Goal: Find specific page/section: Find specific page/section

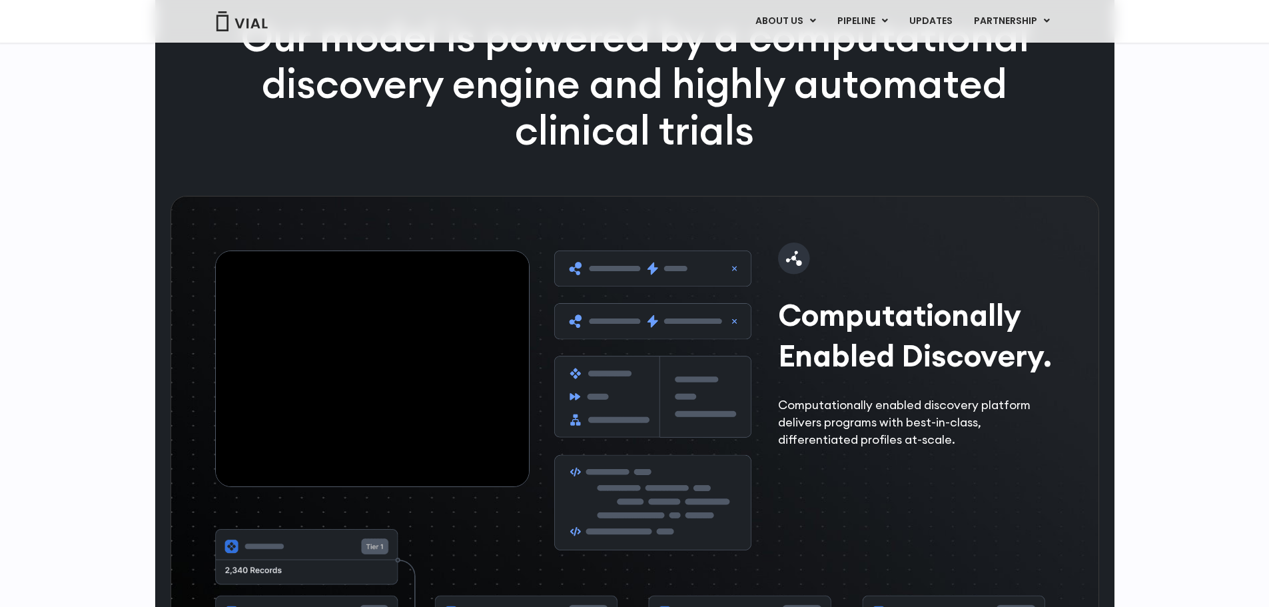
scroll to position [1865, 0]
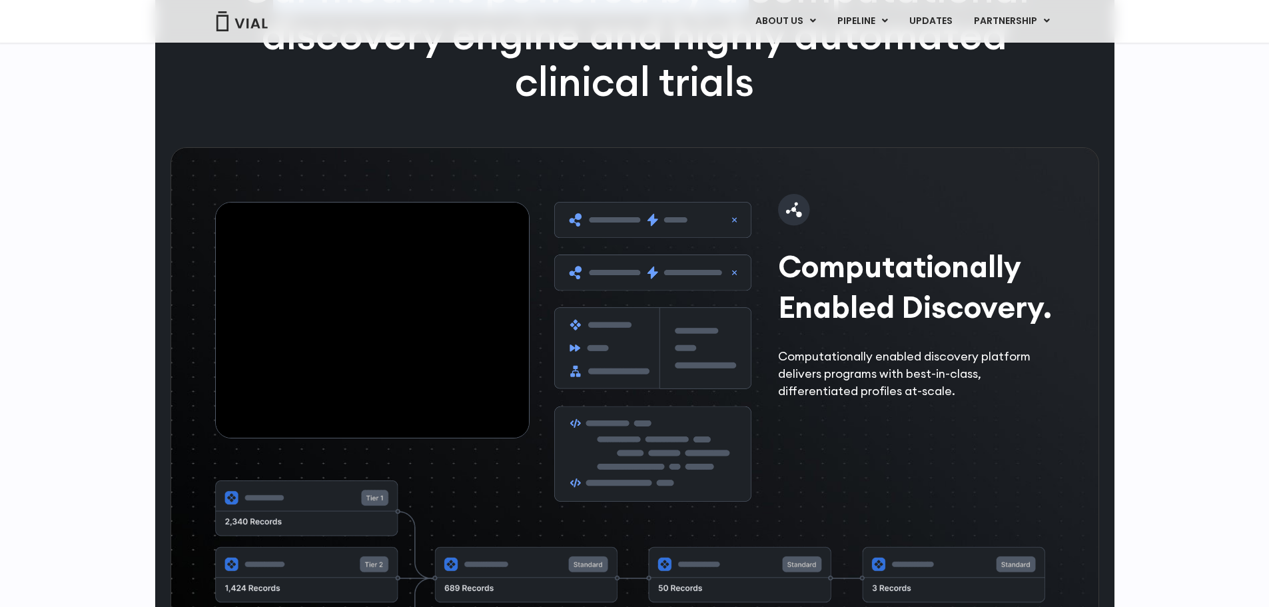
drag, startPoint x: 270, startPoint y: 143, endPoint x: 797, endPoint y: 171, distance: 527.1
click at [778, 105] on p "Our model is powered by a computational discovery engine and highly automated c…" at bounding box center [635, 34] width 858 height 139
drag, startPoint x: 840, startPoint y: 177, endPoint x: 742, endPoint y: 200, distance: 101.2
click at [832, 105] on p "Our model is powered by a computational discovery engine and highly automated c…" at bounding box center [635, 34] width 858 height 139
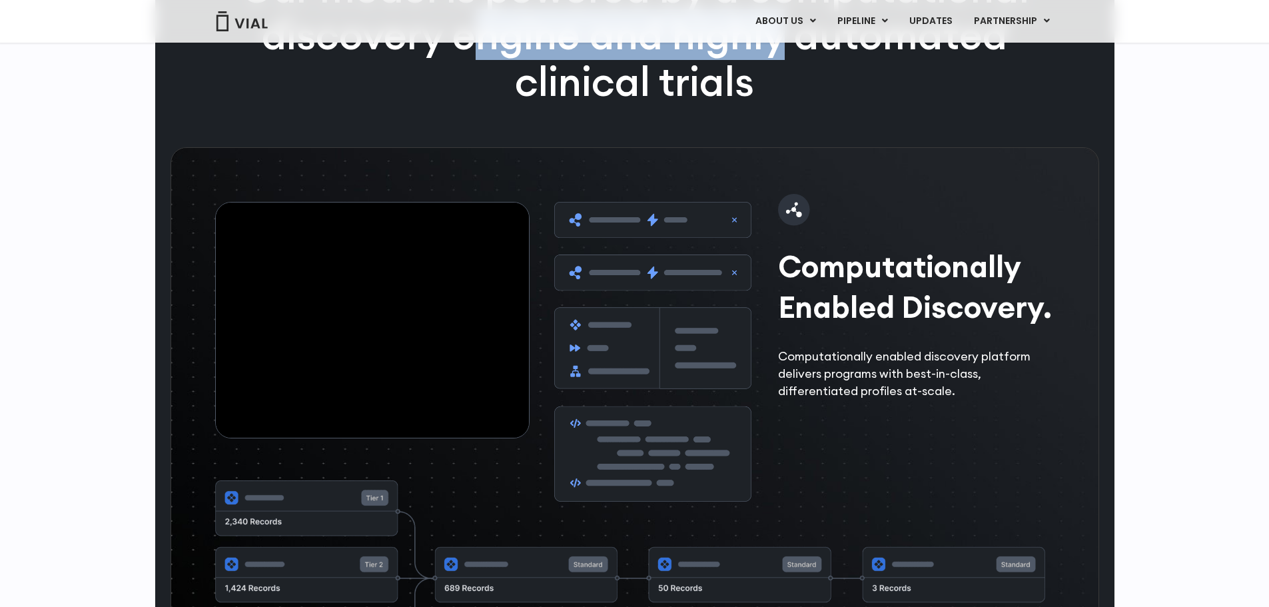
drag, startPoint x: 560, startPoint y: 208, endPoint x: 778, endPoint y: 211, distance: 218.5
click at [778, 105] on p "Our model is powered by a computational discovery engine and highly automated c…" at bounding box center [635, 34] width 858 height 139
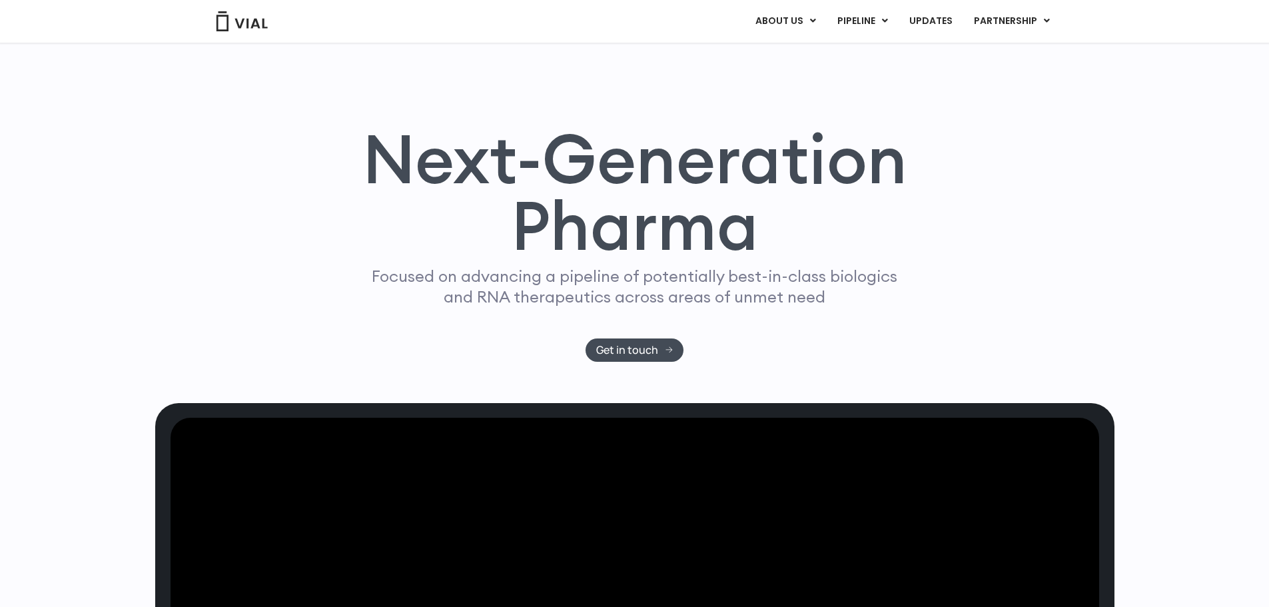
scroll to position [0, 0]
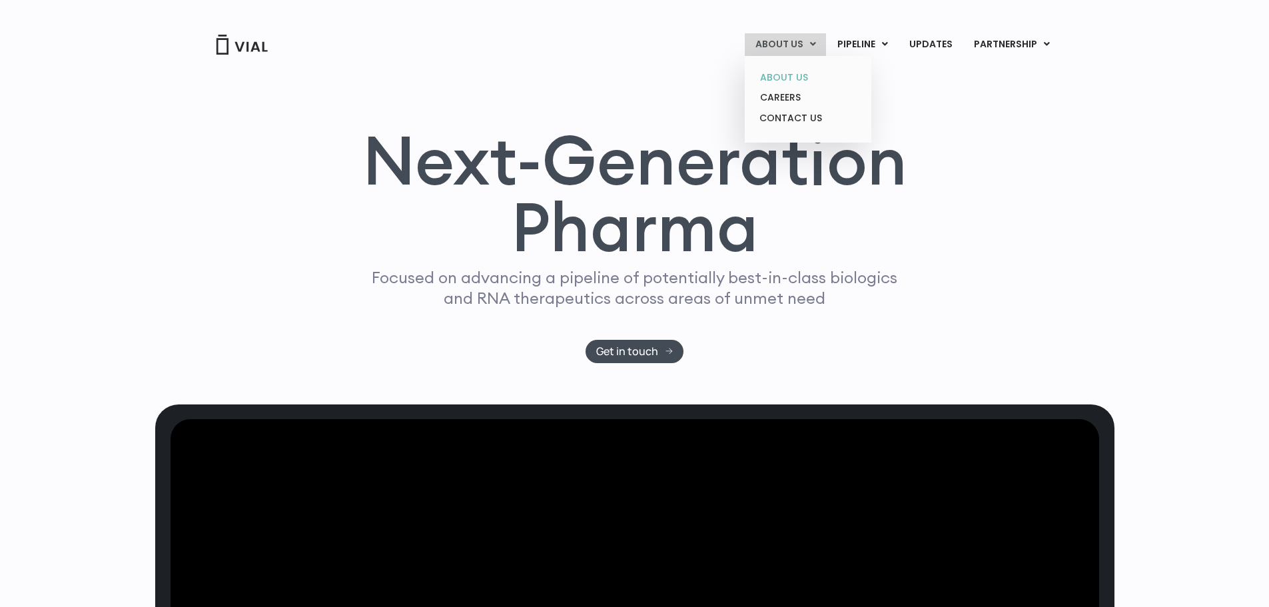
click at [811, 73] on link "ABOUT US" at bounding box center [808, 77] width 117 height 21
